Goal: Transaction & Acquisition: Purchase product/service

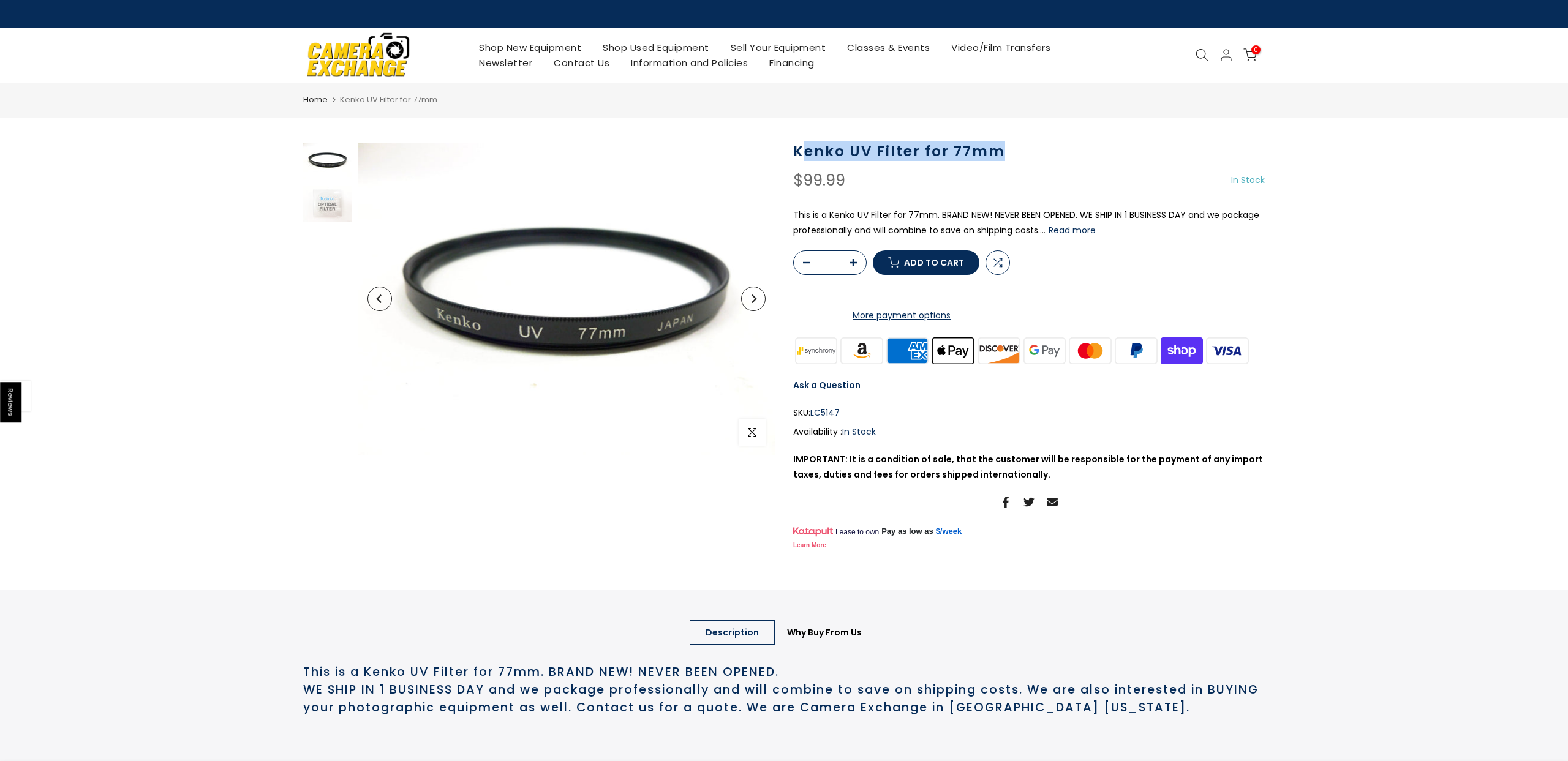
drag, startPoint x: 1021, startPoint y: 155, endPoint x: 806, endPoint y: 147, distance: 215.1
click at [806, 147] on h1 "Kenko UV Filter for 77mm" at bounding box center [1029, 151] width 472 height 18
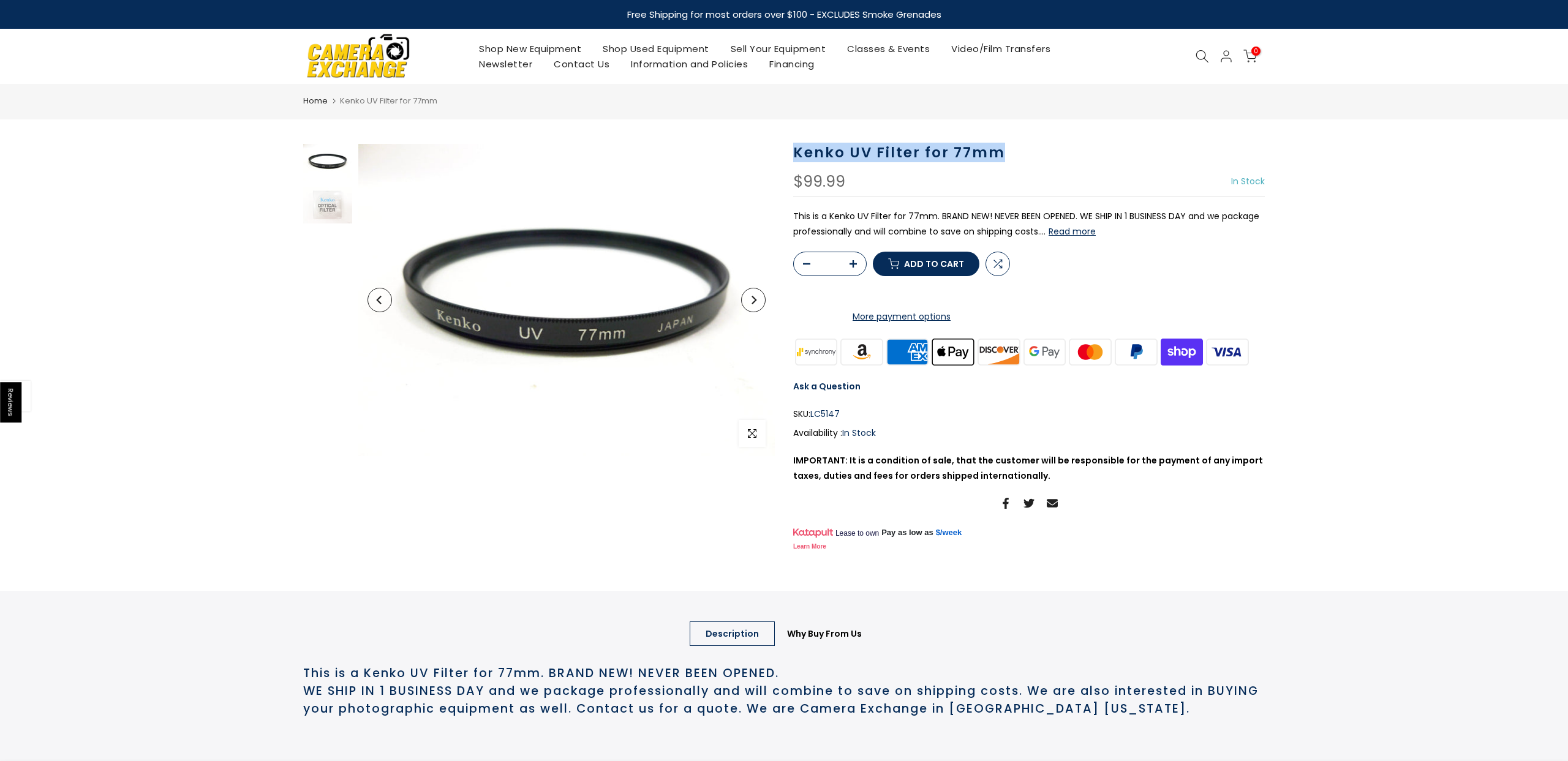
click at [797, 151] on h1 "Kenko UV Filter for 77mm" at bounding box center [1029, 152] width 472 height 18
copy h1 "Kenko UV Filter for 77mm"
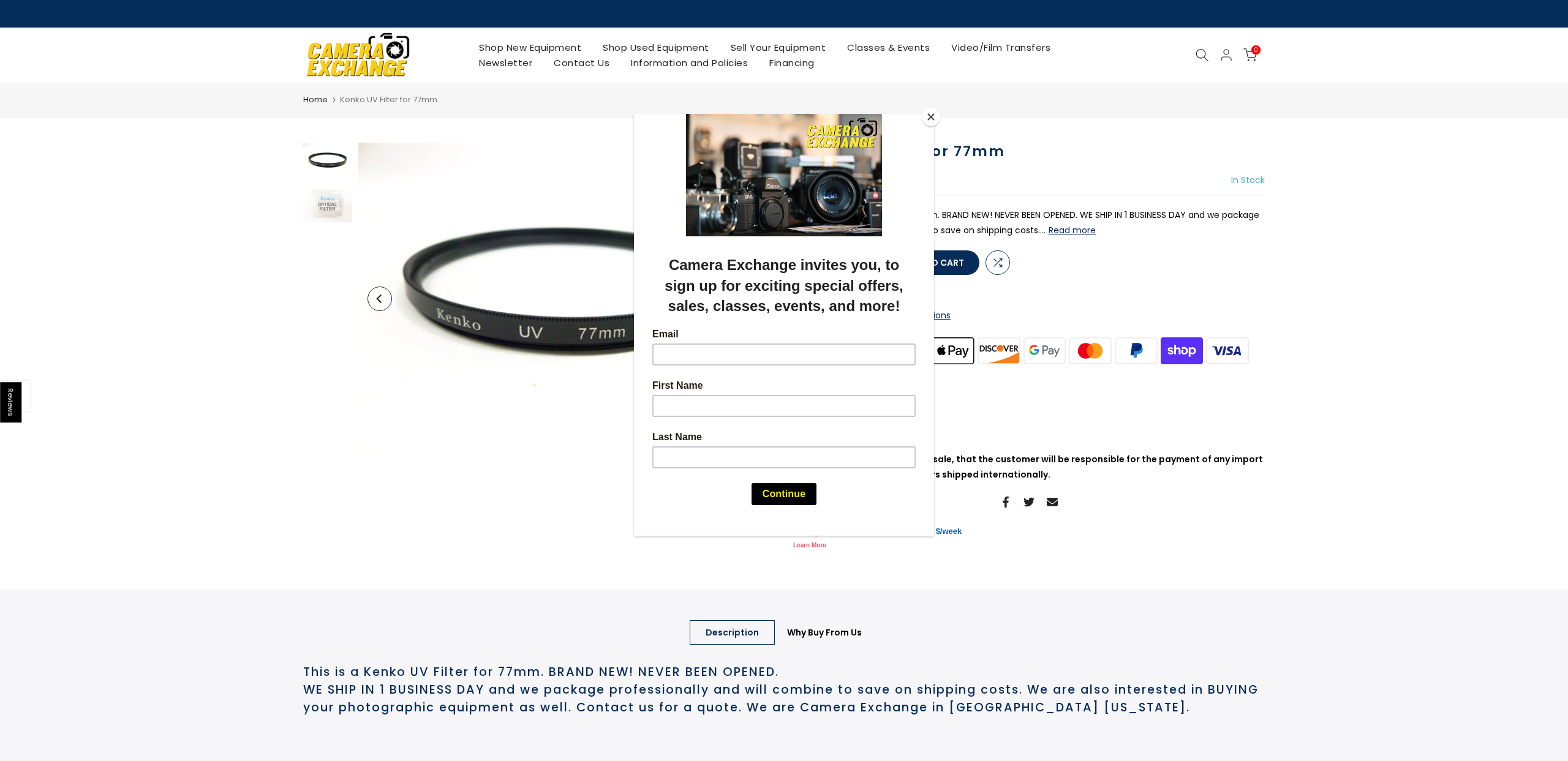
click at [933, 119] on button "Close" at bounding box center [931, 117] width 18 height 18
